Goal: Check status

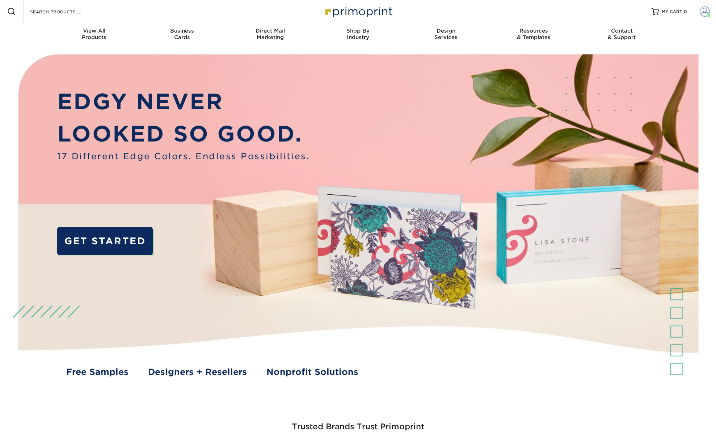
click at [705, 16] on span at bounding box center [705, 12] width 10 height 10
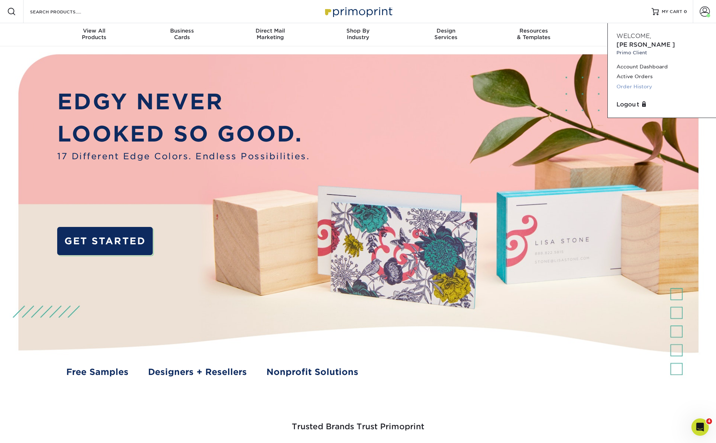
click at [639, 82] on link "Order History" at bounding box center [661, 87] width 91 height 10
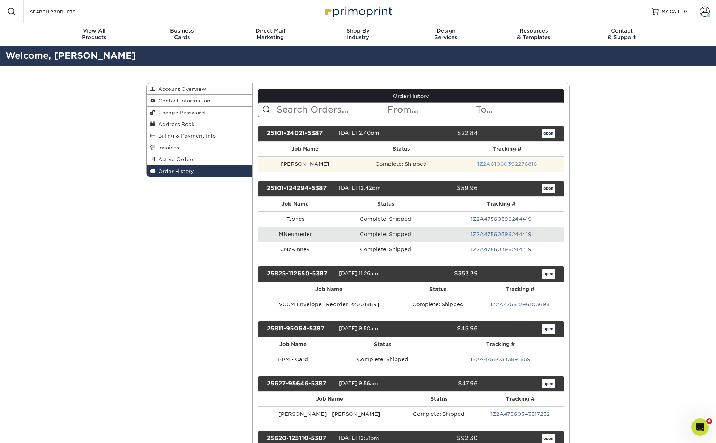
click at [522, 163] on link "1Z2A61060392276816" at bounding box center [507, 164] width 60 height 6
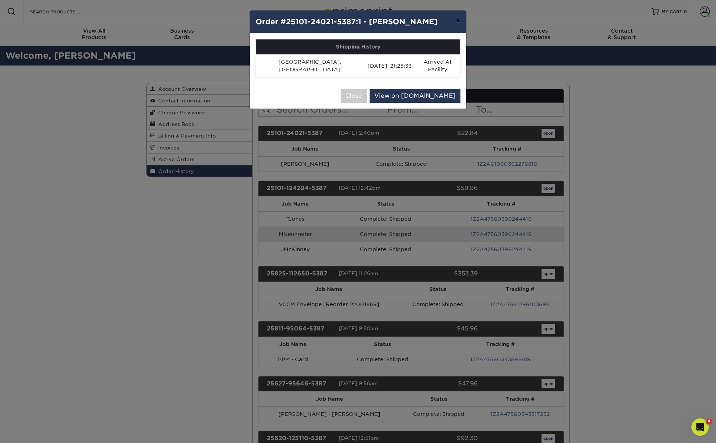
click at [458, 23] on button "×" at bounding box center [458, 20] width 17 height 20
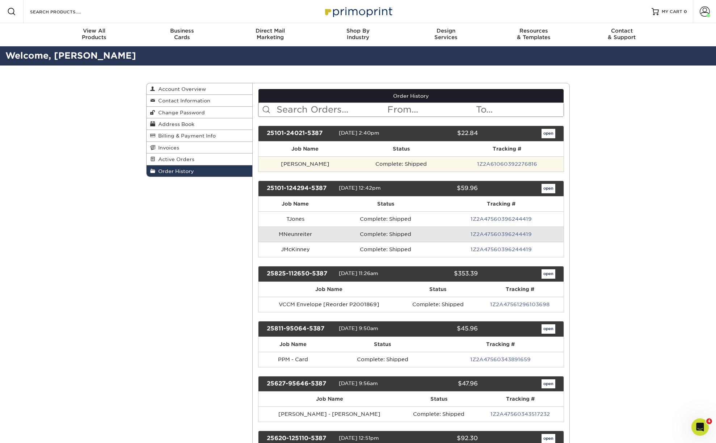
click at [293, 160] on td "RBolewski" at bounding box center [305, 163] width 94 height 15
click at [551, 132] on link "open" at bounding box center [549, 133] width 14 height 9
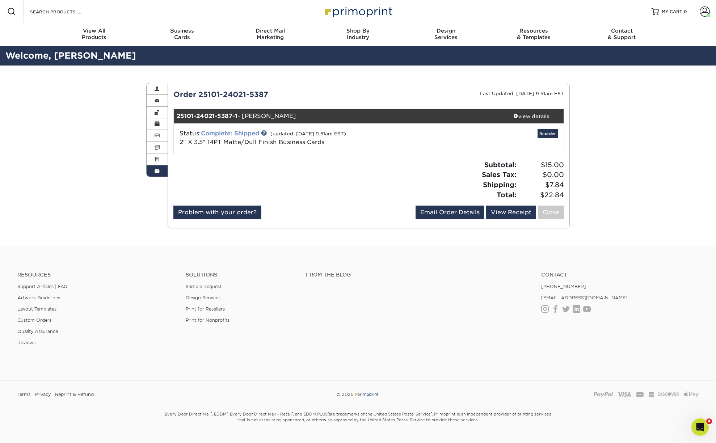
click at [238, 131] on link "Complete: Shipped" at bounding box center [230, 133] width 58 height 7
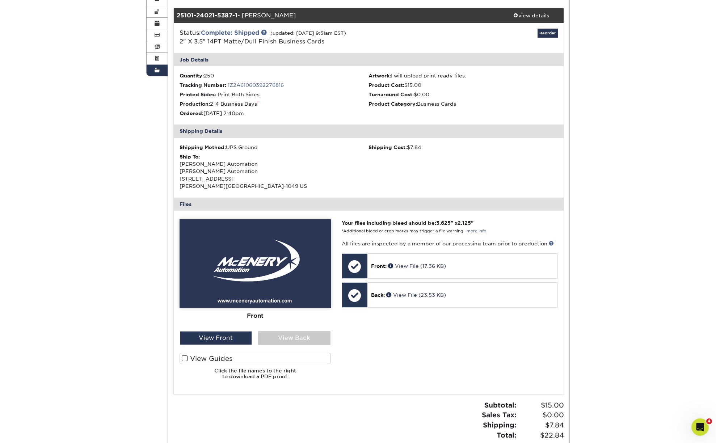
scroll to position [144, 0]
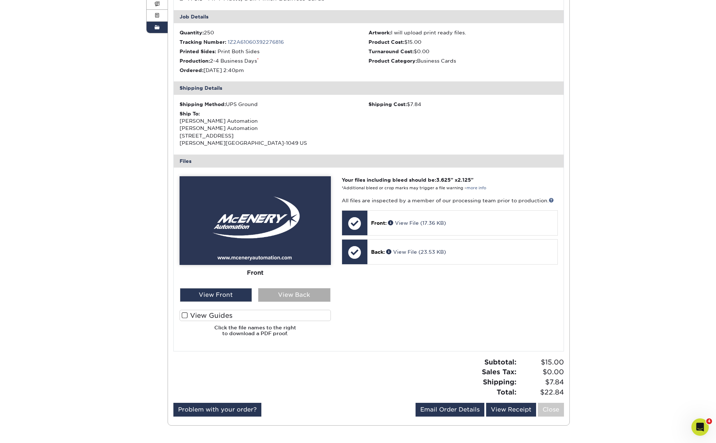
click at [271, 298] on div "View Back" at bounding box center [294, 295] width 72 height 14
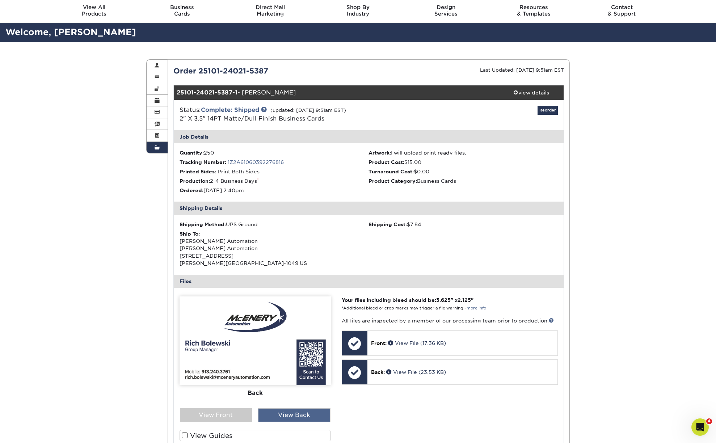
scroll to position [0, 0]
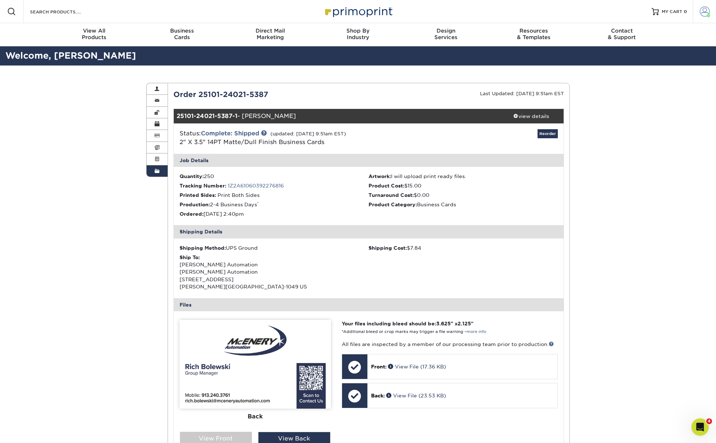
click at [705, 16] on span at bounding box center [705, 12] width 10 height 10
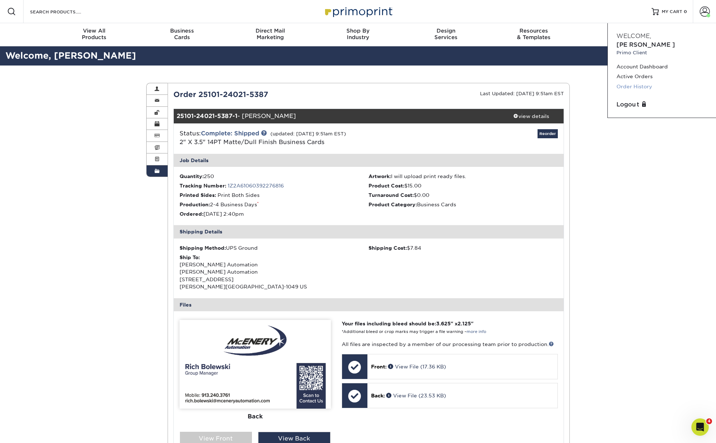
click at [631, 82] on link "Order History" at bounding box center [661, 87] width 91 height 10
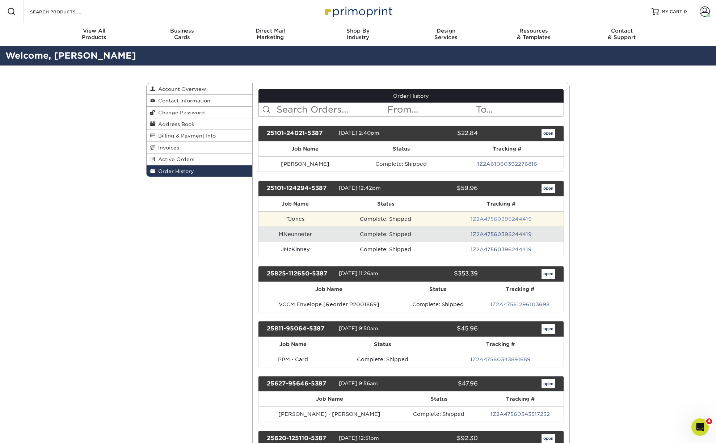
click at [487, 219] on link "1Z2A47560396244419" at bounding box center [501, 219] width 61 height 6
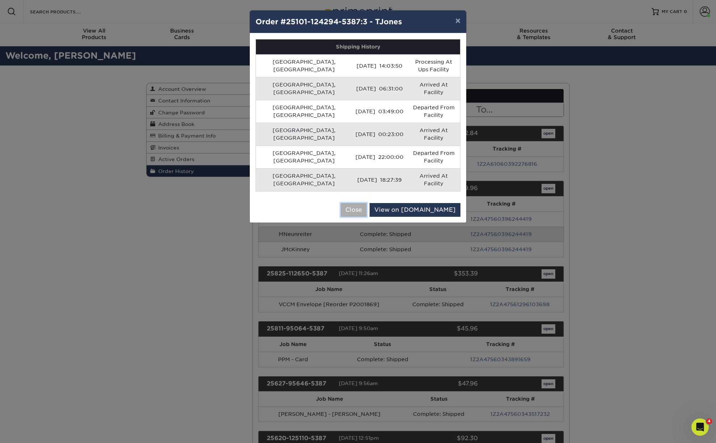
click at [367, 203] on button "Close" at bounding box center [354, 210] width 26 height 14
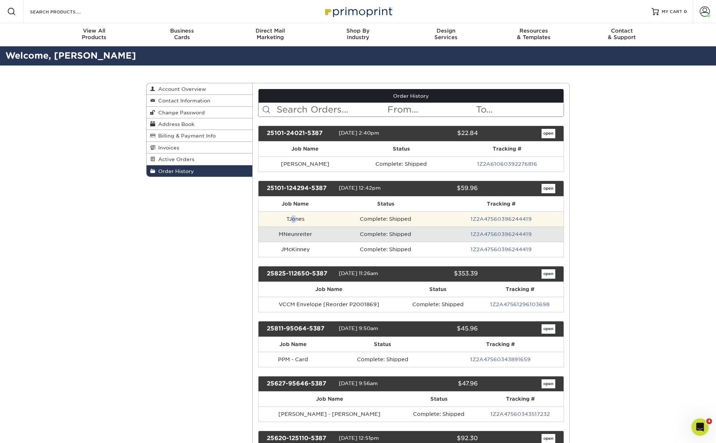
click at [294, 219] on td "TJones" at bounding box center [295, 218] width 74 height 15
click at [369, 219] on td "Complete: Shipped" at bounding box center [385, 218] width 107 height 15
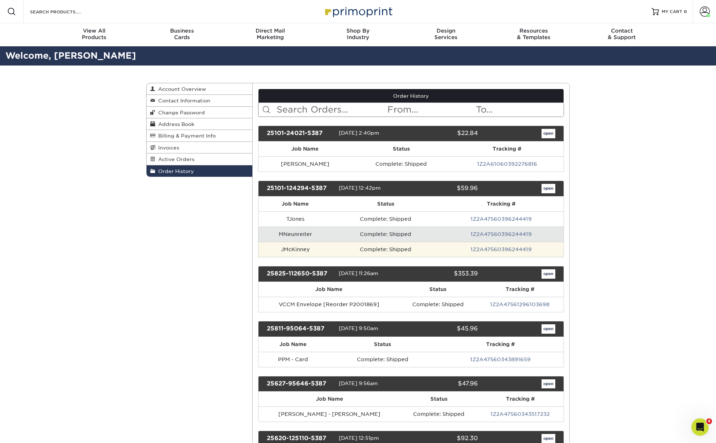
click at [285, 253] on td "JMcKinney" at bounding box center [295, 249] width 74 height 15
click at [545, 189] on link "open" at bounding box center [549, 188] width 14 height 9
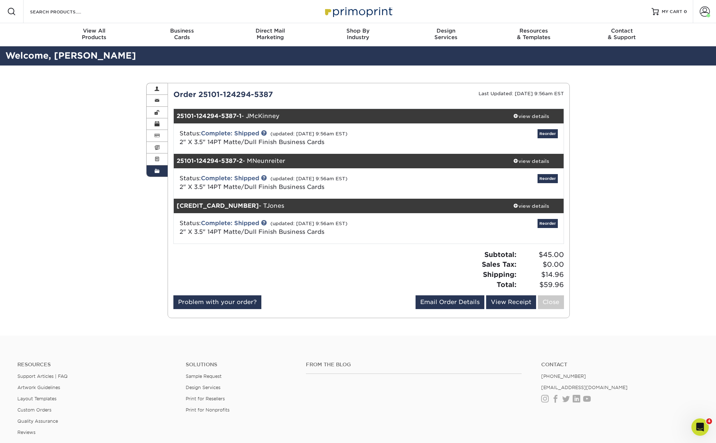
click at [218, 118] on strong "25101-124294-5387-1" at bounding box center [209, 116] width 65 height 7
click at [215, 132] on link "Complete: Shipped" at bounding box center [230, 133] width 58 height 7
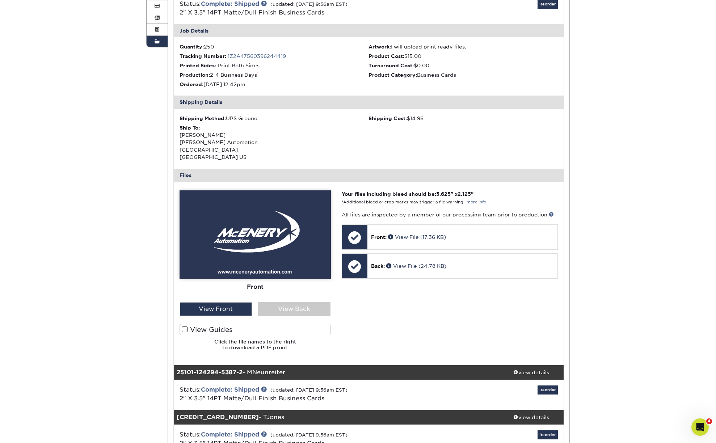
scroll to position [167, 0]
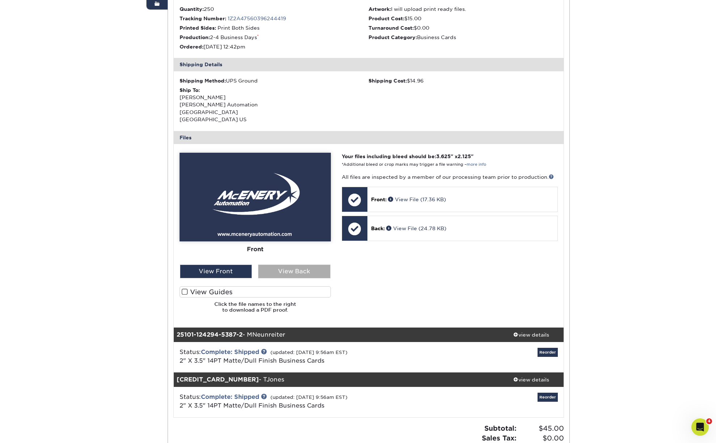
click at [281, 272] on div "View Back" at bounding box center [294, 272] width 72 height 14
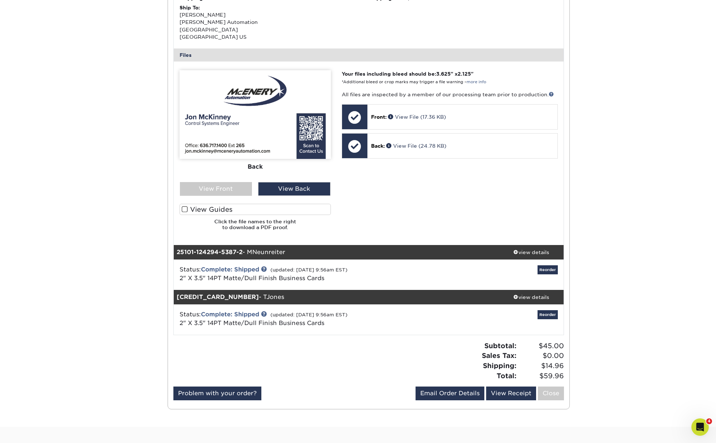
scroll to position [253, 0]
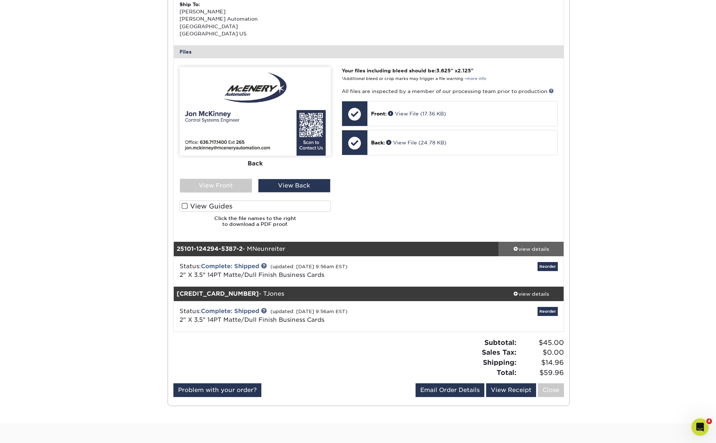
click at [522, 250] on div "view details" at bounding box center [530, 248] width 65 height 7
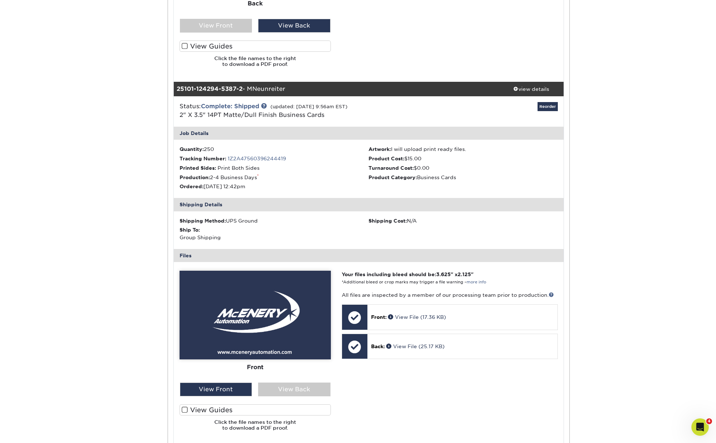
scroll to position [439, 0]
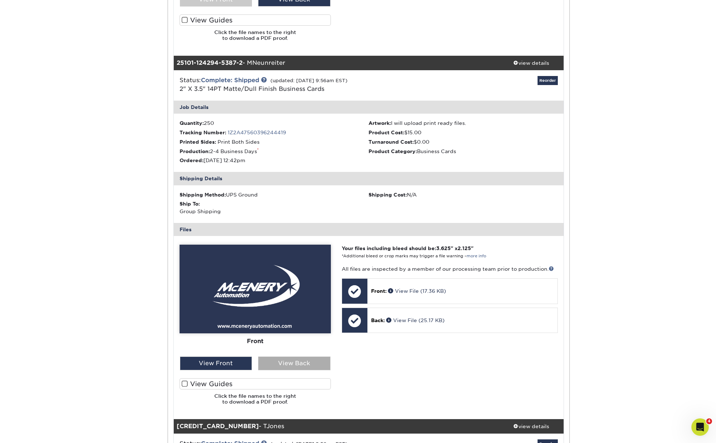
click at [268, 357] on div "View Back" at bounding box center [294, 364] width 72 height 14
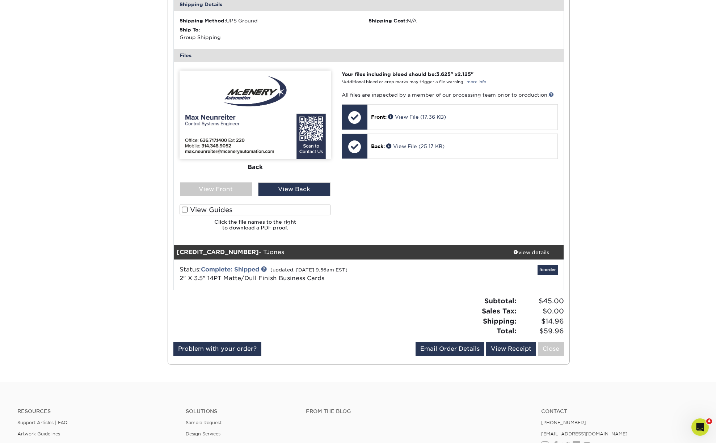
scroll to position [620, 0]
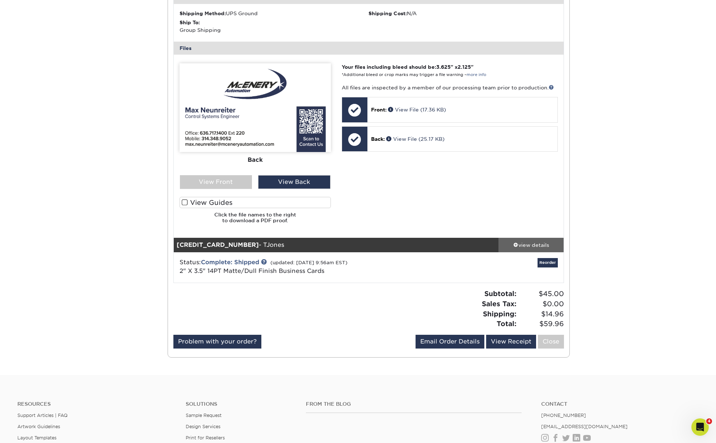
click at [531, 247] on div "view details" at bounding box center [530, 244] width 65 height 7
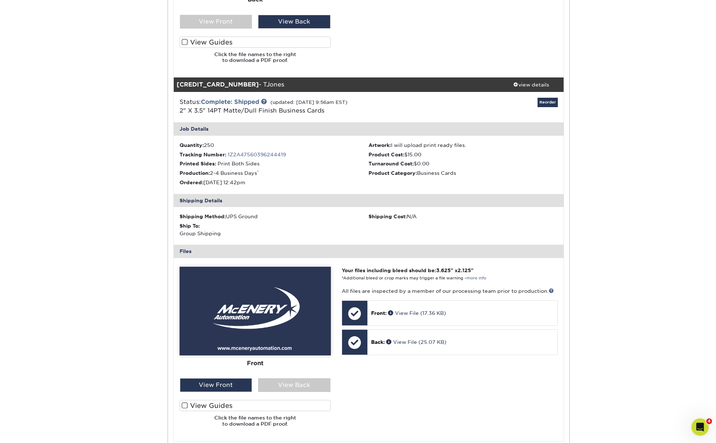
scroll to position [794, 0]
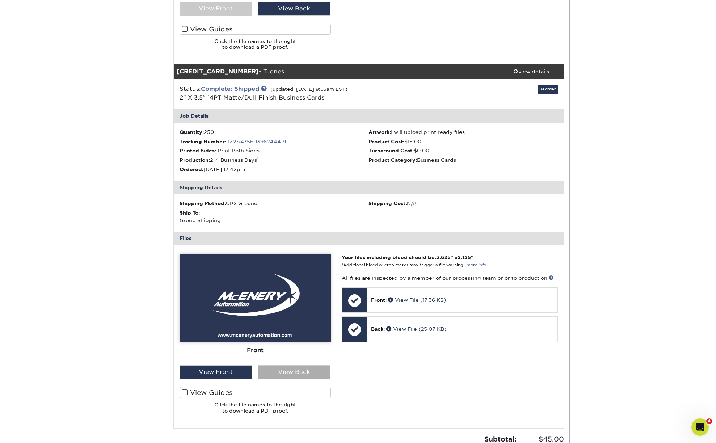
click at [273, 378] on div "View Back" at bounding box center [294, 372] width 72 height 14
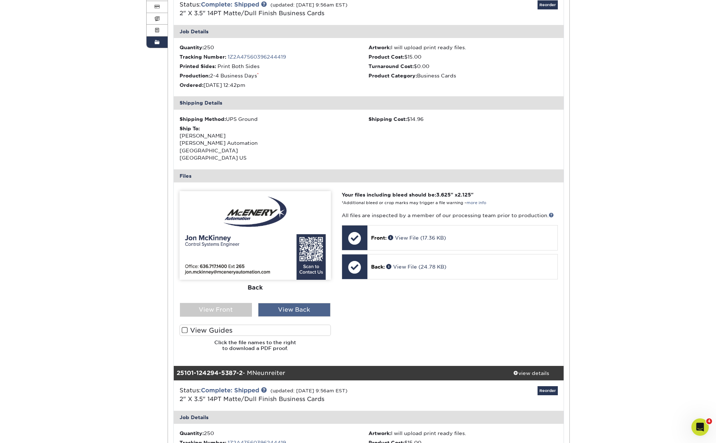
scroll to position [129, 0]
